Goal: Task Accomplishment & Management: Manage account settings

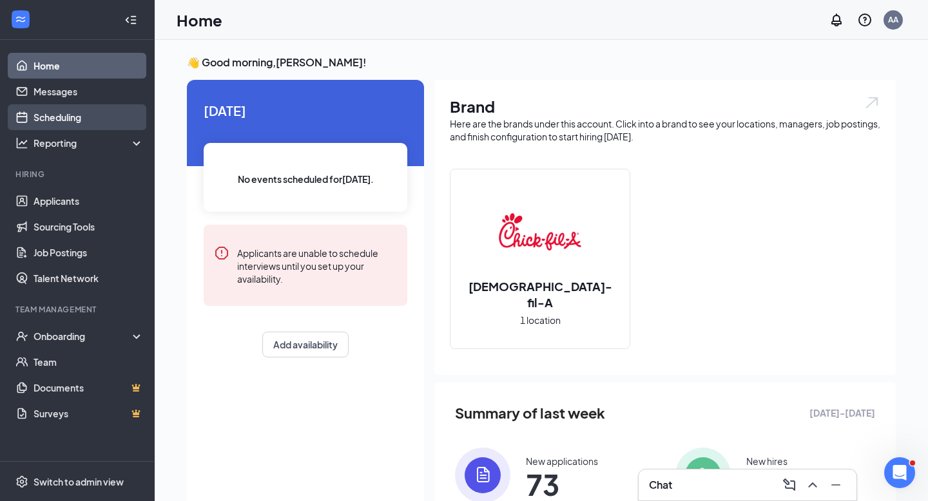
click at [64, 117] on link "Scheduling" at bounding box center [89, 117] width 110 height 26
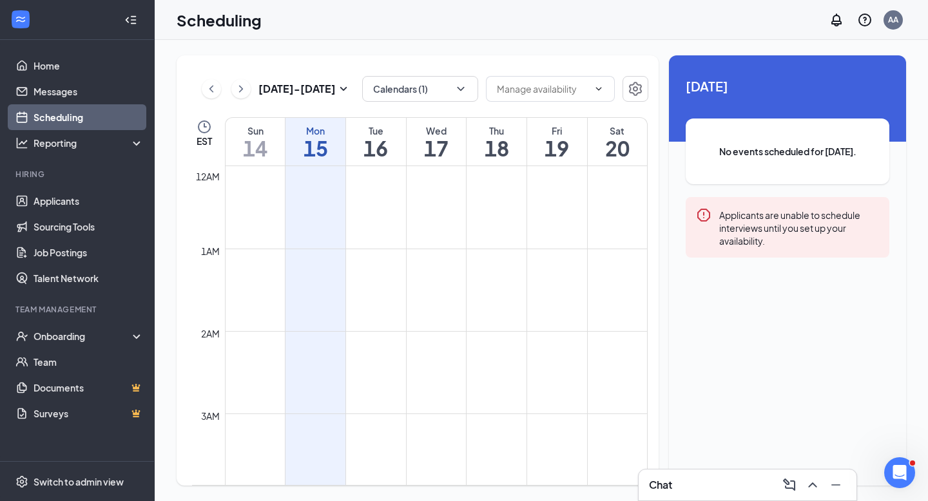
scroll to position [633, 0]
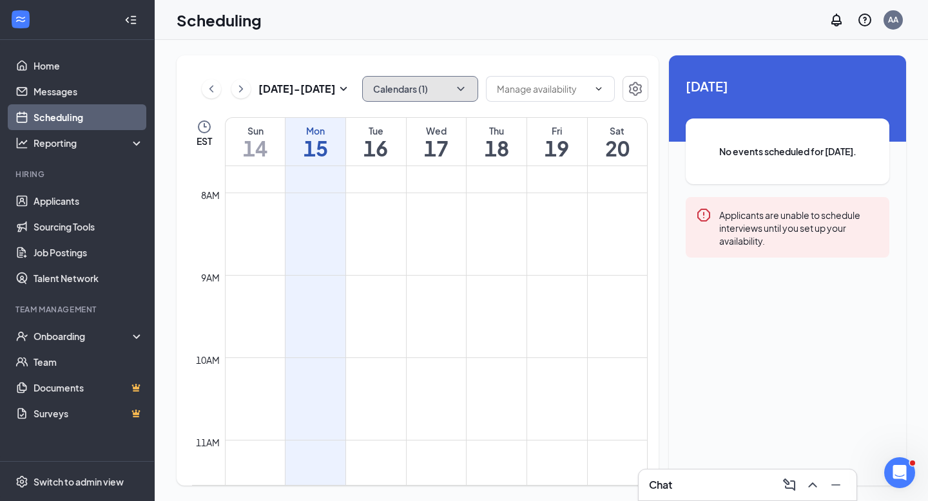
click at [412, 87] on button "Calendars (1)" at bounding box center [420, 89] width 116 height 26
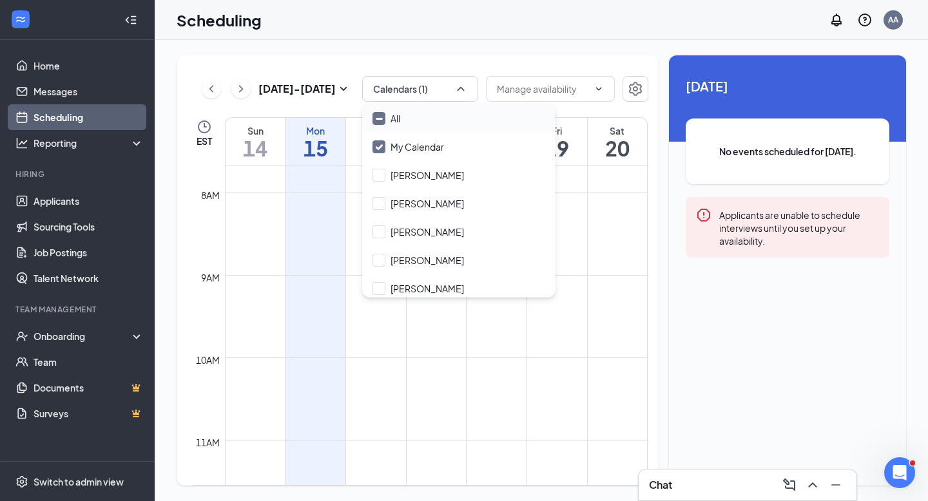
click at [414, 117] on div "All" at bounding box center [458, 118] width 193 height 28
checkbox input "true"
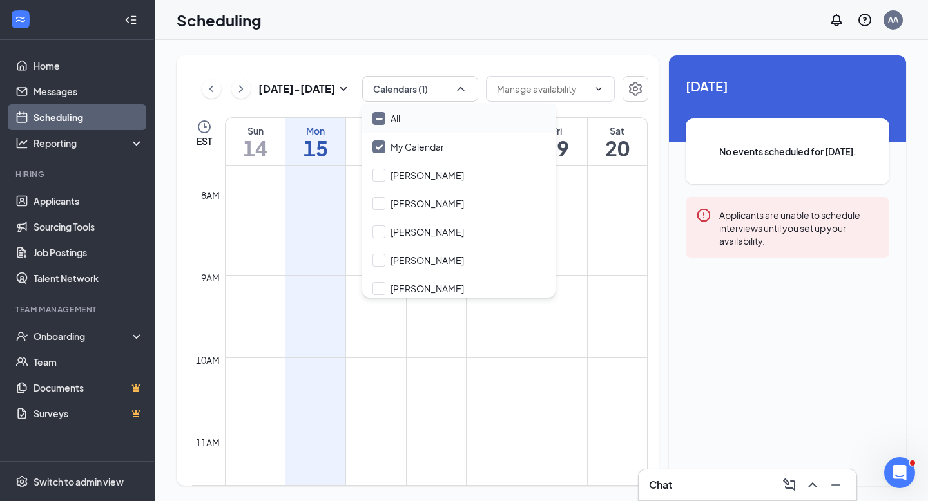
checkbox input "true"
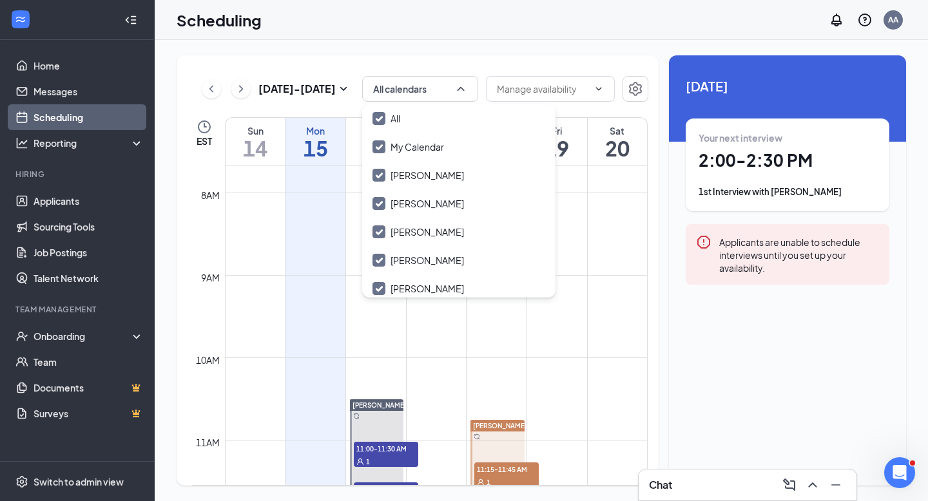
click at [414, 41] on div "[DATE] - [DATE] All calendars EST Sun 14 Mon 15 Tue 16 Wed 17 Thu 18 Fri 19 Sat…" at bounding box center [541, 270] width 773 height 461
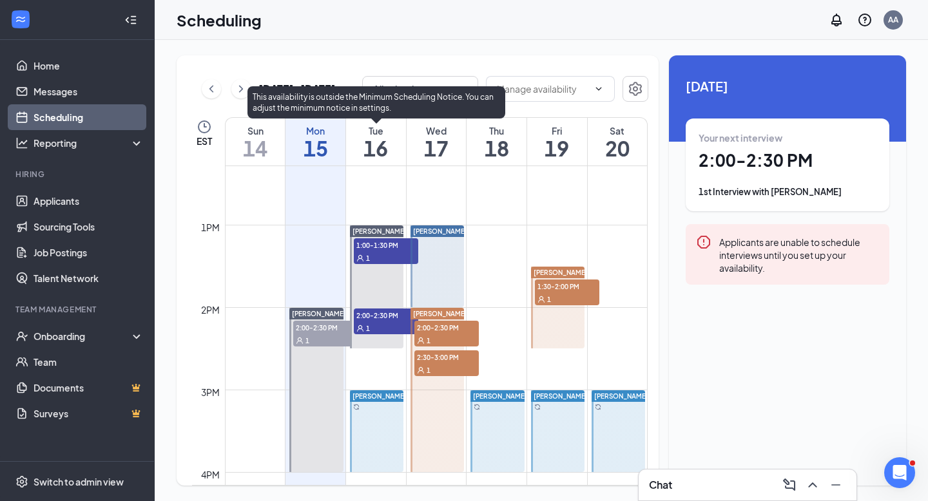
scroll to position [1026, 0]
